Goal: Information Seeking & Learning: Check status

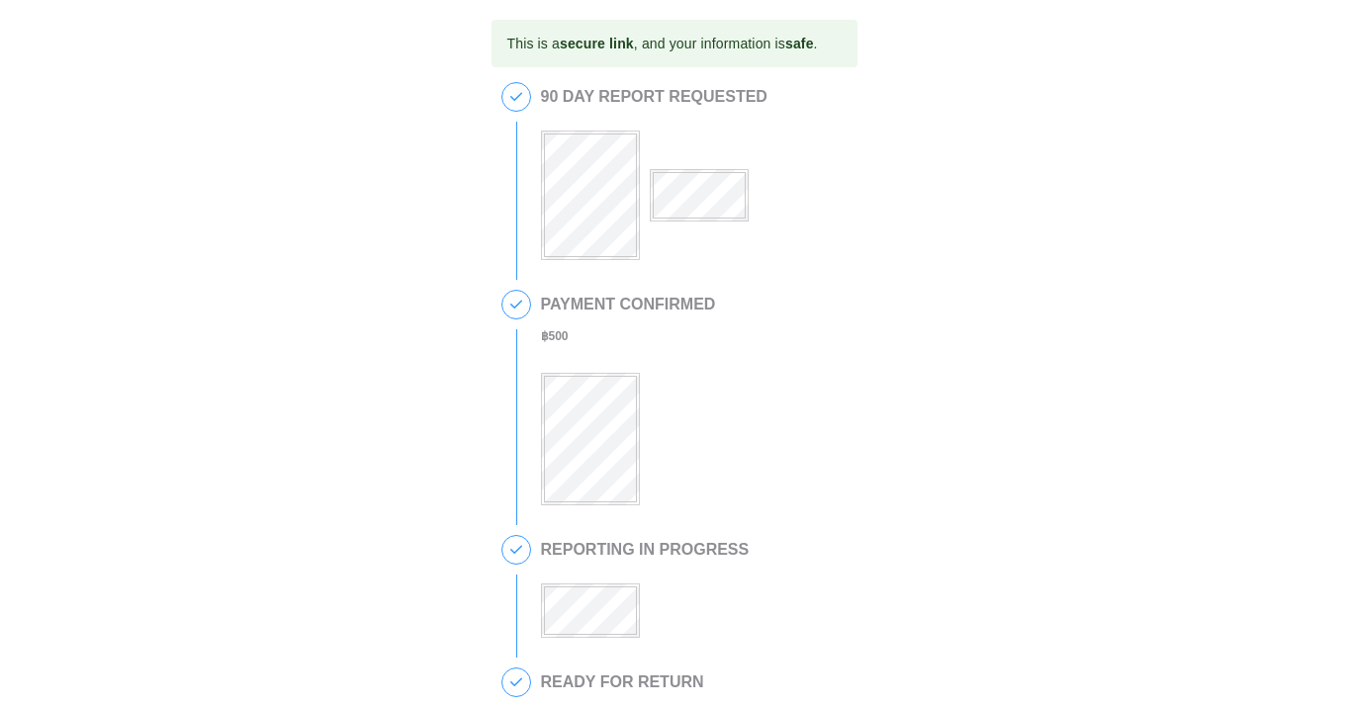
scroll to position [458, 0]
